Goal: Transaction & Acquisition: Purchase product/service

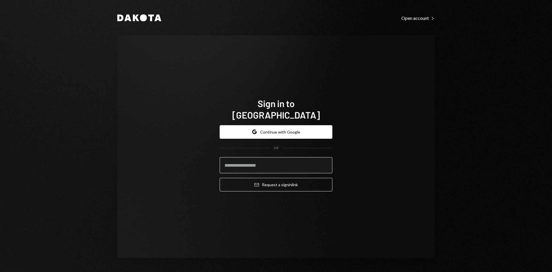
click at [250, 160] on input "email" at bounding box center [276, 165] width 113 height 16
type input "**********"
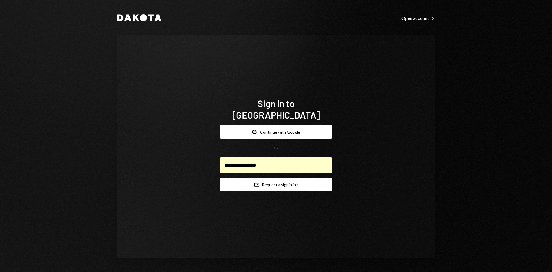
click at [279, 179] on button "Email Request a sign in link" at bounding box center [276, 185] width 113 height 14
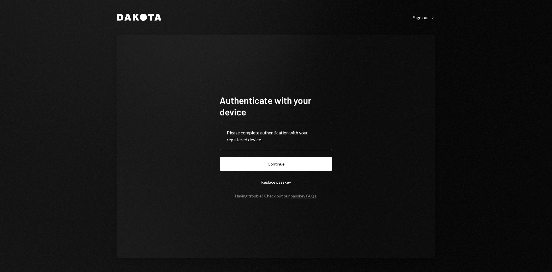
click at [308, 156] on form "Authenticate with your device Please complete authentication with your register…" at bounding box center [276, 146] width 113 height 104
click at [306, 161] on button "Continue" at bounding box center [276, 164] width 113 height 14
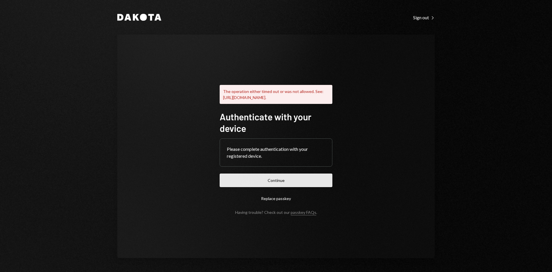
click at [282, 180] on button "Continue" at bounding box center [276, 180] width 113 height 14
click at [287, 181] on button "Continue" at bounding box center [276, 180] width 113 height 14
click at [263, 205] on button "Replace passkey" at bounding box center [276, 198] width 113 height 14
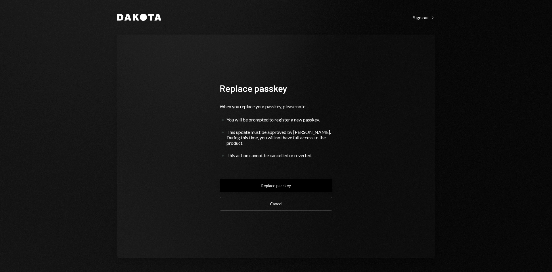
click at [281, 184] on button "Replace passkey" at bounding box center [276, 185] width 113 height 14
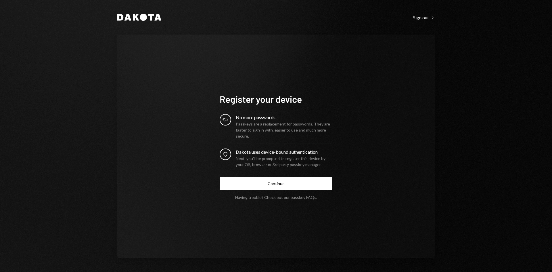
click at [275, 186] on button "Continue" at bounding box center [276, 183] width 113 height 14
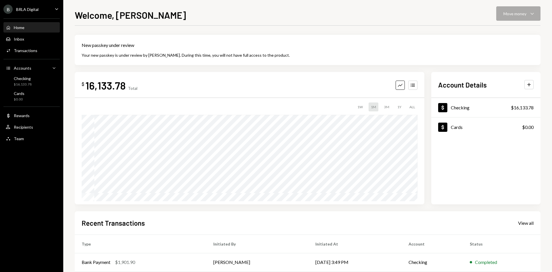
click at [526, 18] on div "Welcome, [PERSON_NAME] Move money Caret Down" at bounding box center [308, 14] width 466 height 13
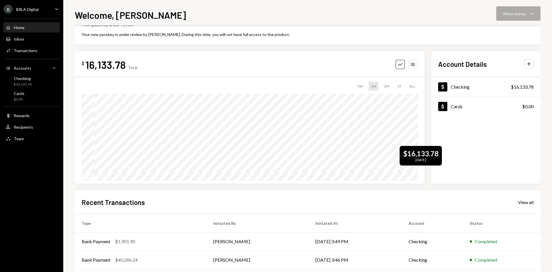
scroll to position [29, 0]
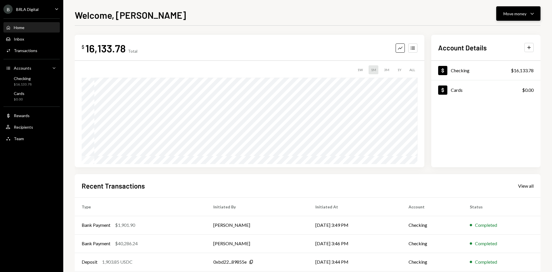
click at [531, 12] on icon "Caret Down" at bounding box center [531, 13] width 7 height 7
click at [525, 27] on div "Withdraw Send" at bounding box center [508, 30] width 57 height 13
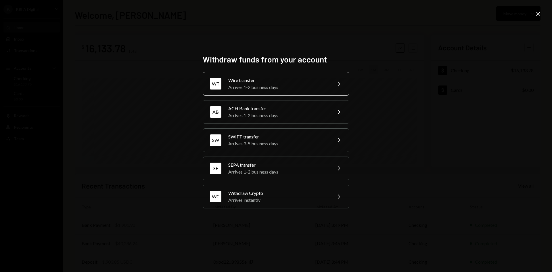
click at [314, 84] on div "Arrives 1-2 business days" at bounding box center [278, 87] width 100 height 7
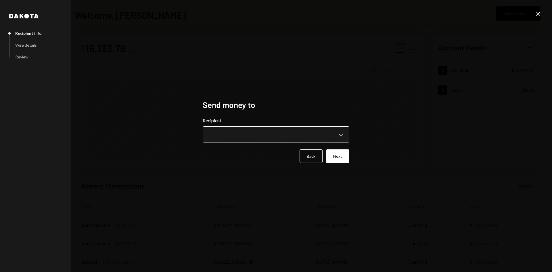
click at [314, 130] on body "**********" at bounding box center [276, 136] width 552 height 272
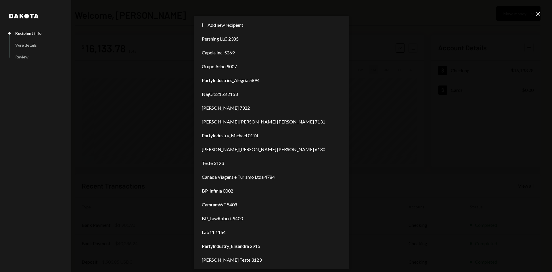
click at [401, 37] on div "**********" at bounding box center [276, 136] width 552 height 272
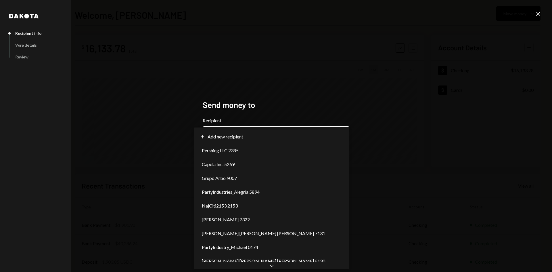
click at [310, 139] on body "**********" at bounding box center [276, 136] width 552 height 272
click at [247, 102] on h2 "Send money to" at bounding box center [276, 104] width 147 height 11
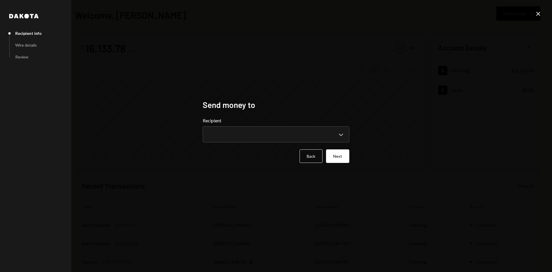
click at [535, 11] on icon "Close" at bounding box center [538, 13] width 7 height 7
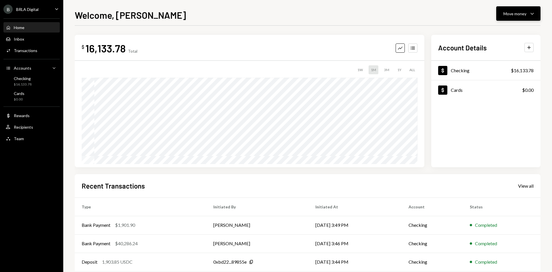
click at [522, 15] on div "Move money" at bounding box center [514, 14] width 23 height 6
click at [512, 35] on div "Withdraw Send" at bounding box center [508, 30] width 57 height 13
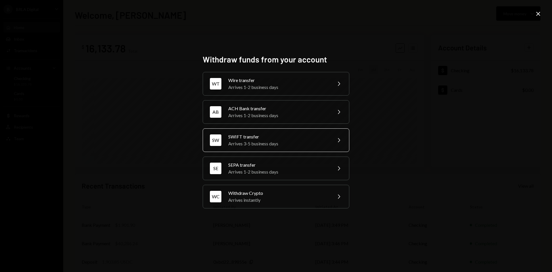
click at [306, 131] on div "SW SWIFT transfer Arrives 3-5 business days Chevron Right" at bounding box center [276, 140] width 147 height 24
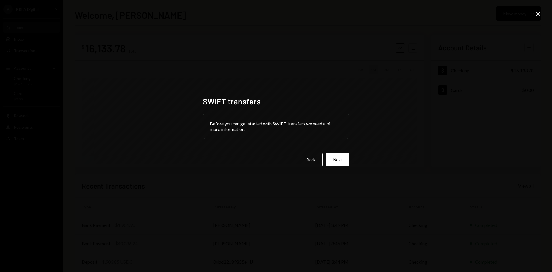
click at [343, 157] on button "Next" at bounding box center [337, 160] width 23 height 14
